Goal: Find specific page/section: Find specific page/section

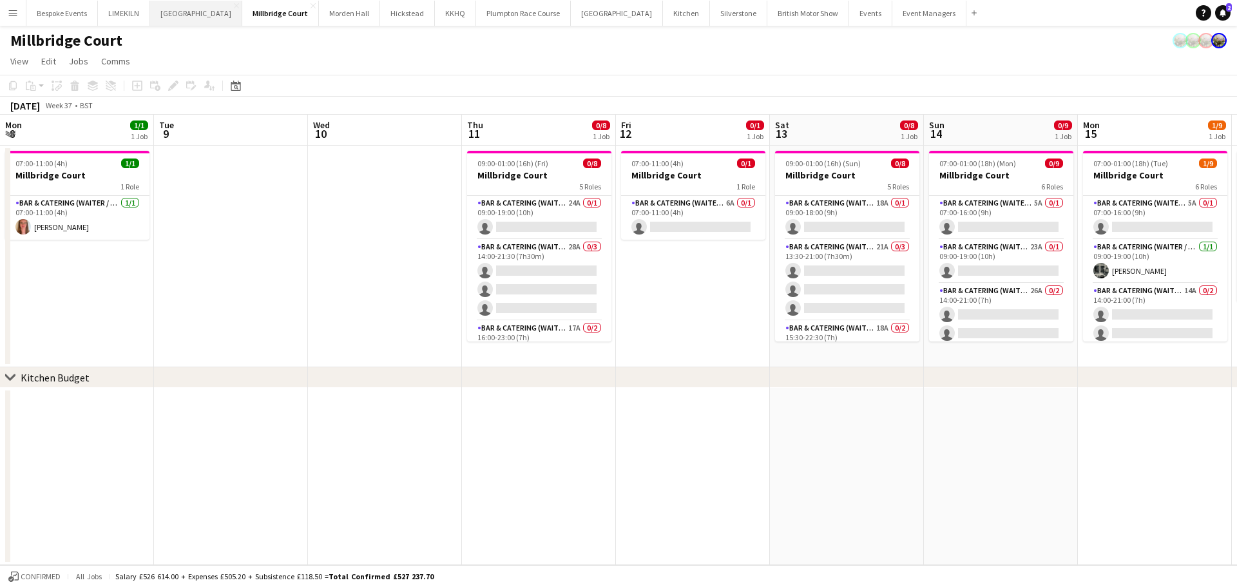
scroll to position [0, 430]
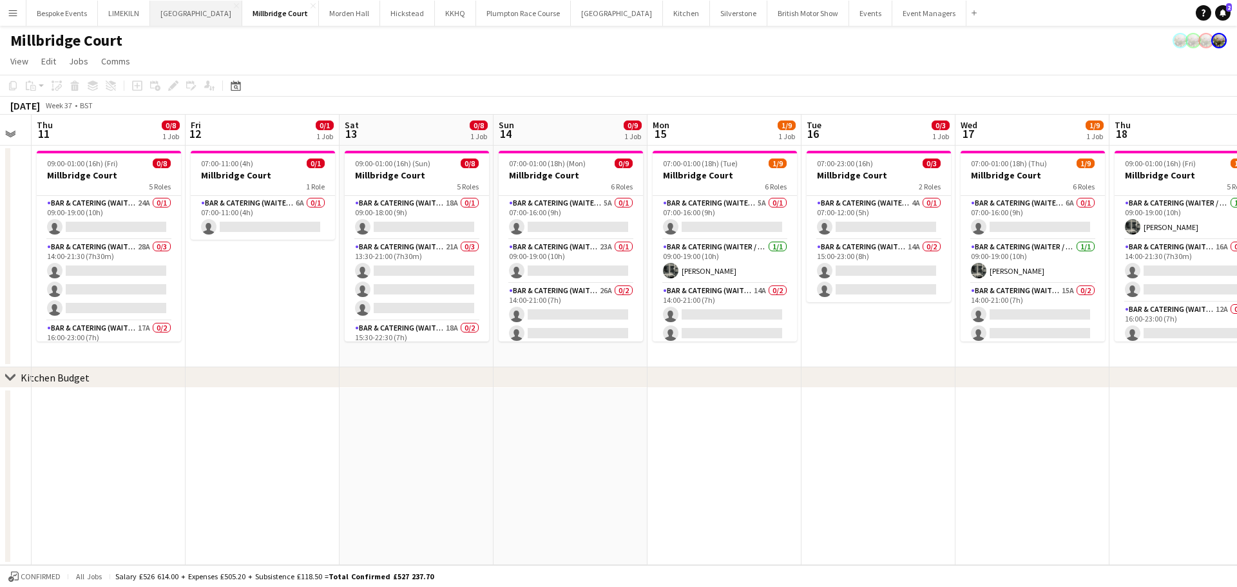
click at [178, 4] on button "[GEOGRAPHIC_DATA] Close" at bounding box center [196, 13] width 92 height 25
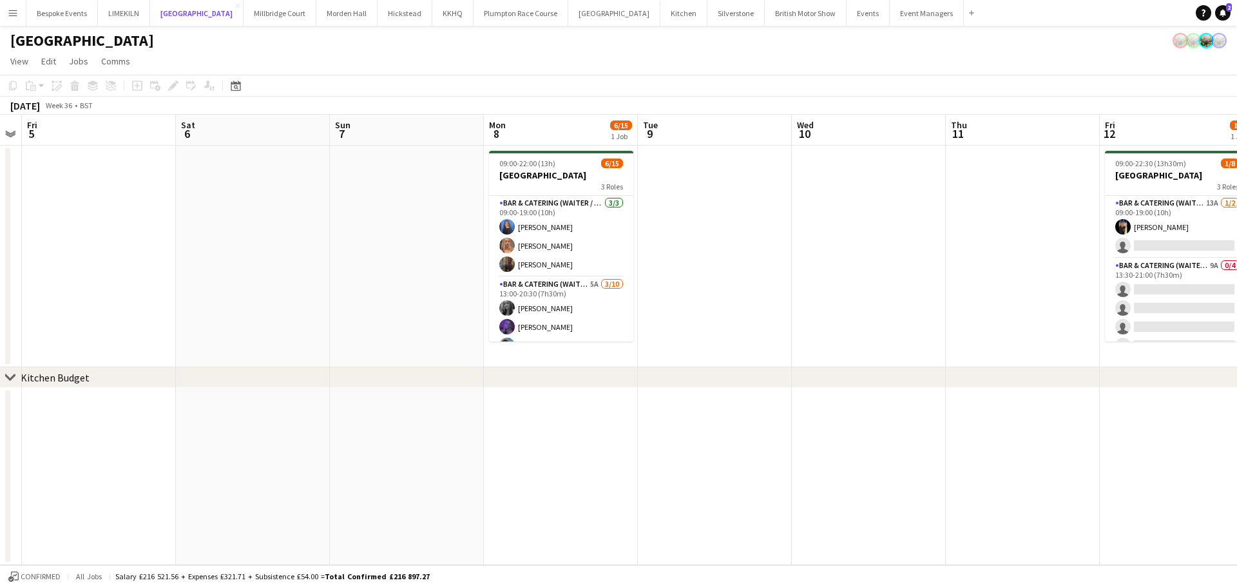
scroll to position [0, 442]
click at [254, 12] on button "[GEOGRAPHIC_DATA]" at bounding box center [279, 13] width 73 height 25
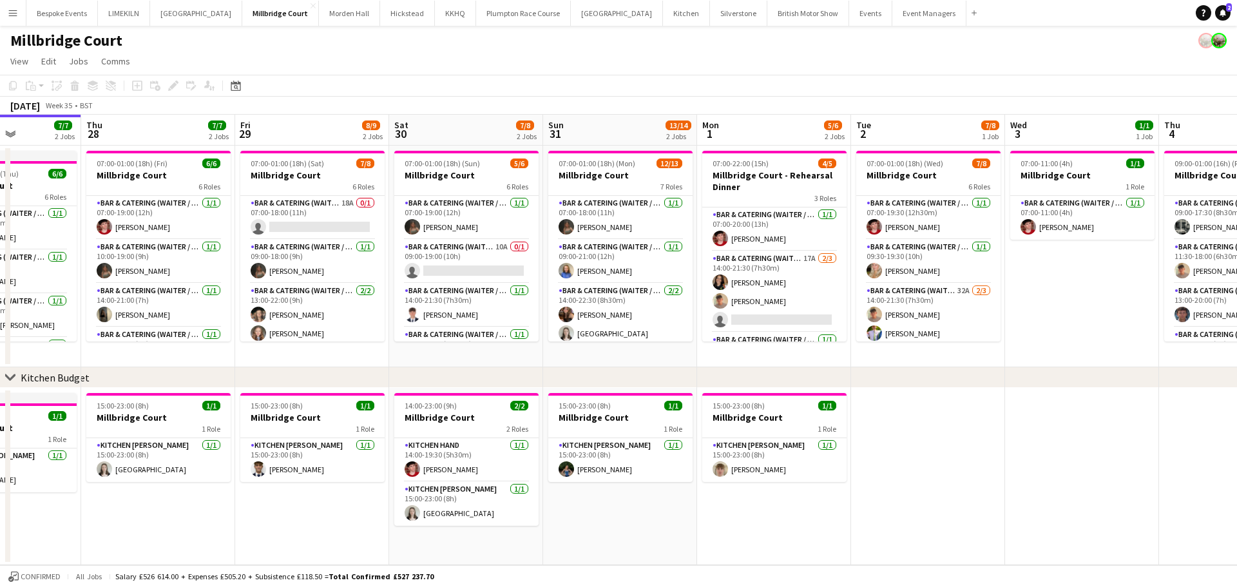
click at [1032, 466] on app-date-cell at bounding box center [1082, 476] width 154 height 177
